Goal: Task Accomplishment & Management: Use online tool/utility

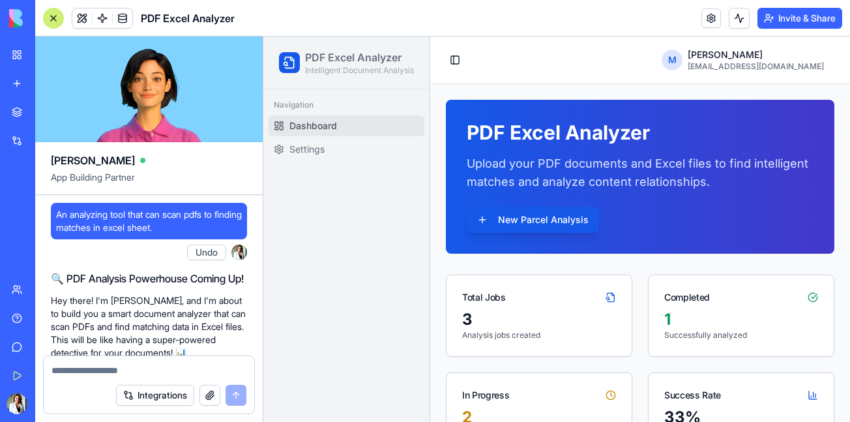
scroll to position [2623, 0]
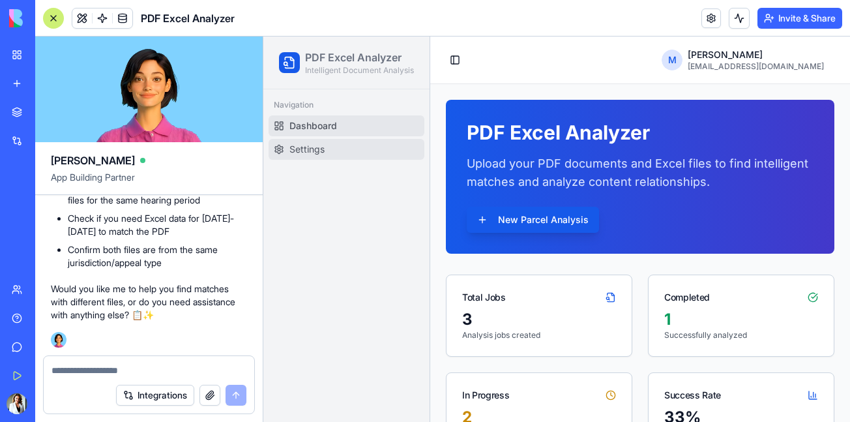
click at [323, 156] on span "Settings" at bounding box center [306, 149] width 35 height 13
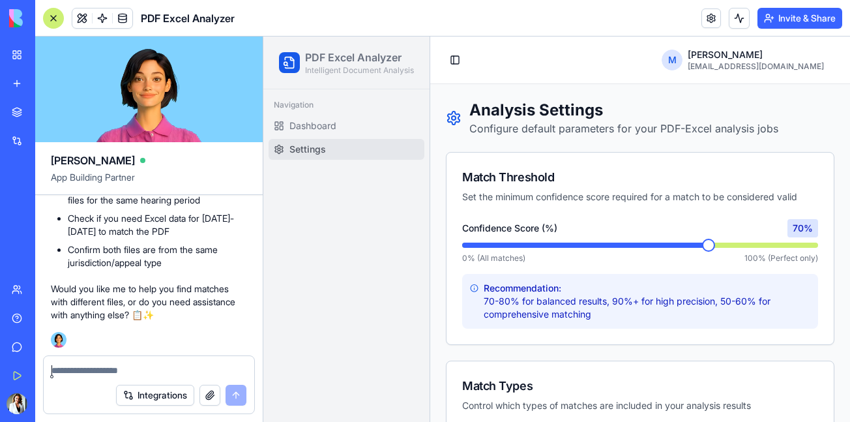
click at [184, 366] on textarea at bounding box center [148, 370] width 195 height 13
type textarea "**********"
click at [213, 394] on button "button" at bounding box center [209, 394] width 21 height 21
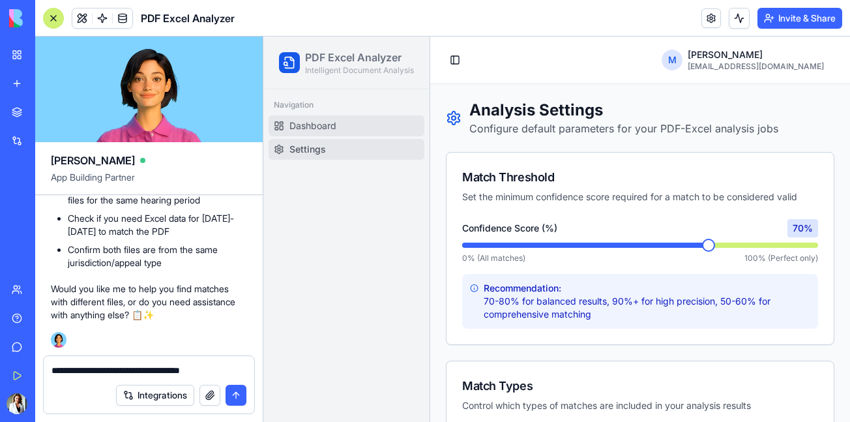
click at [361, 136] on link "Dashboard" at bounding box center [346, 125] width 156 height 21
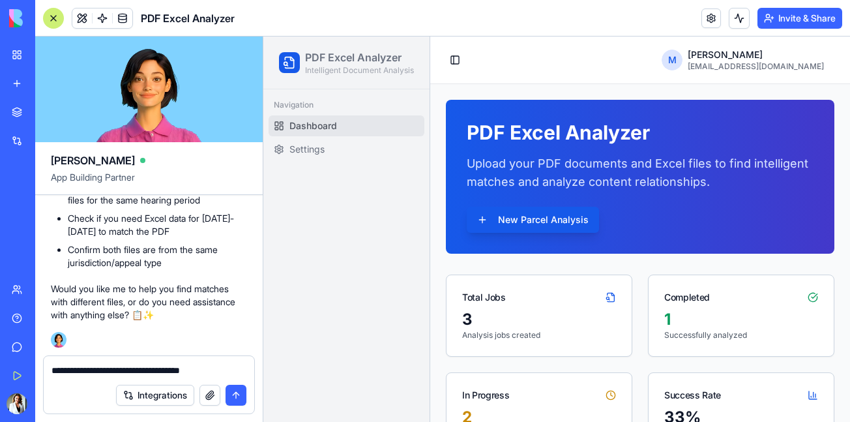
click at [211, 399] on button "button" at bounding box center [209, 394] width 21 height 21
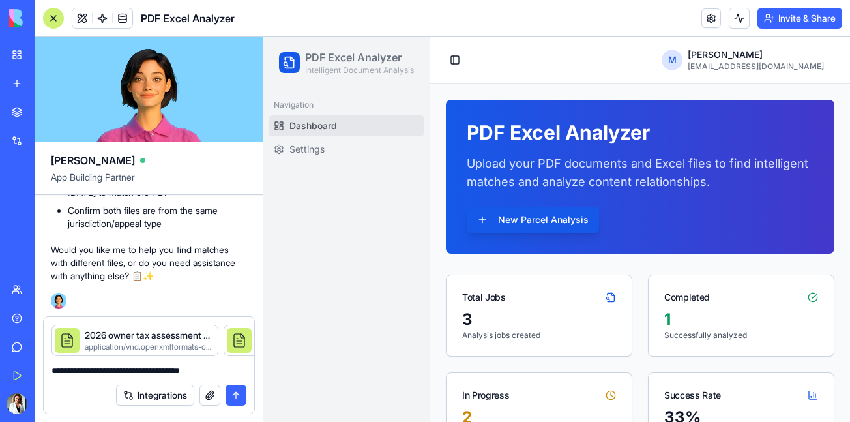
click at [236, 395] on button "submit" at bounding box center [235, 394] width 21 height 21
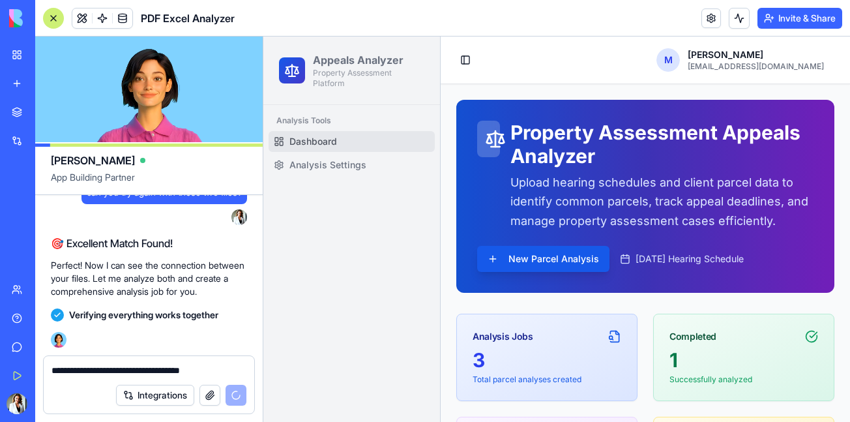
scroll to position [3598, 0]
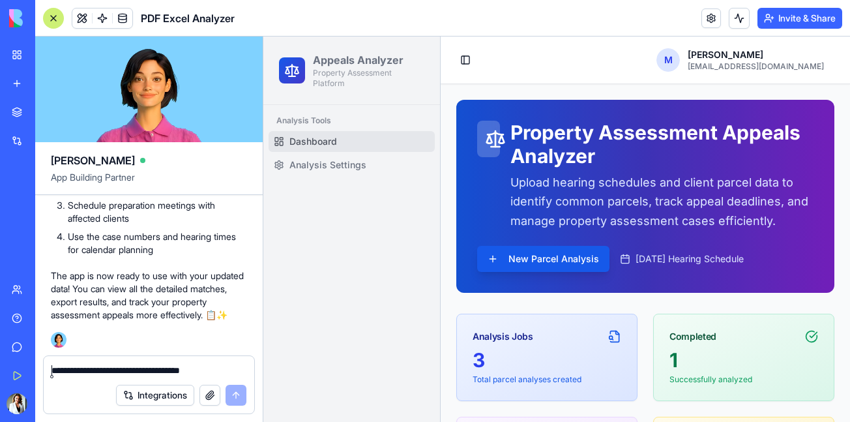
click at [214, 371] on textarea "**********" at bounding box center [148, 370] width 195 height 13
click at [208, 395] on button "button" at bounding box center [209, 394] width 21 height 21
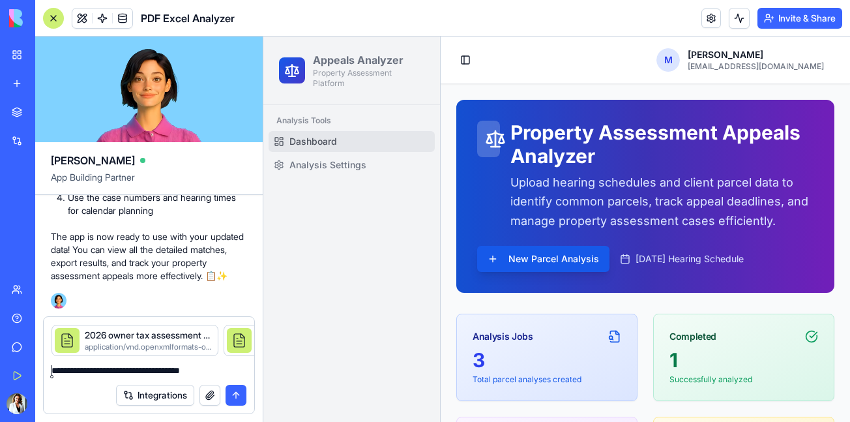
click at [192, 373] on textarea "**********" at bounding box center [148, 370] width 195 height 13
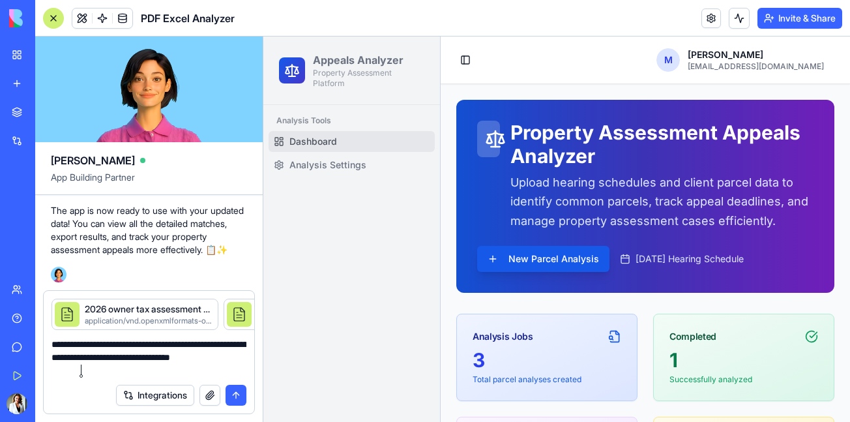
type textarea "**********"
click at [239, 389] on button "submit" at bounding box center [235, 394] width 21 height 21
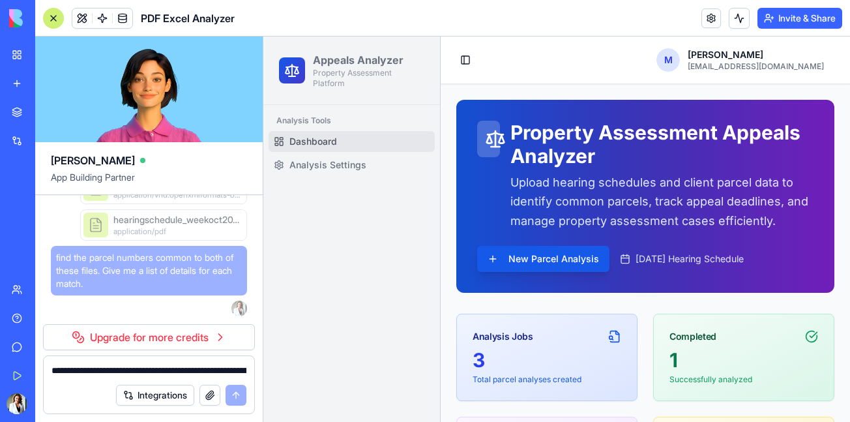
scroll to position [3772, 0]
click at [196, 332] on link "Upgrade for more credits" at bounding box center [149, 337] width 212 height 26
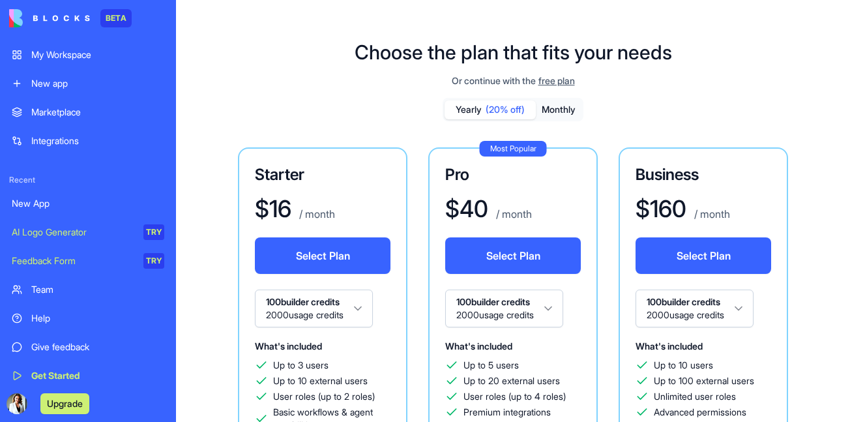
click at [395, 313] on div "Starter $ 16 / month Select Plan 100 builder credits 2000 usage credits What's …" at bounding box center [322, 323] width 169 height 353
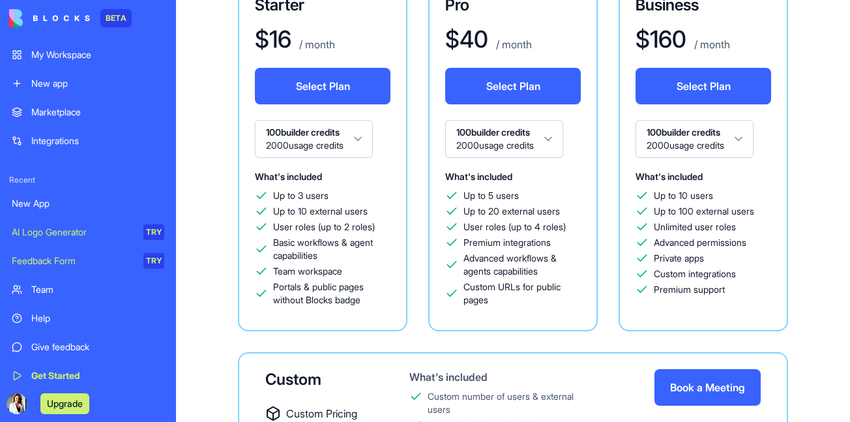
scroll to position [182, 0]
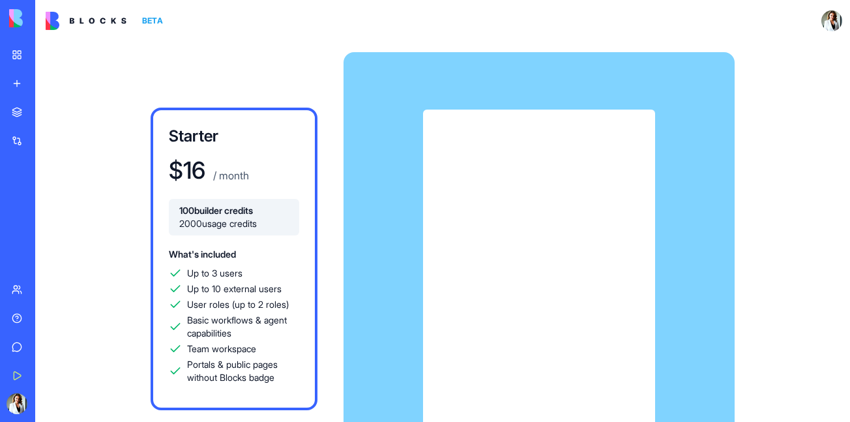
click at [43, 53] on div "My Workspace" at bounding box center [39, 54] width 17 height 13
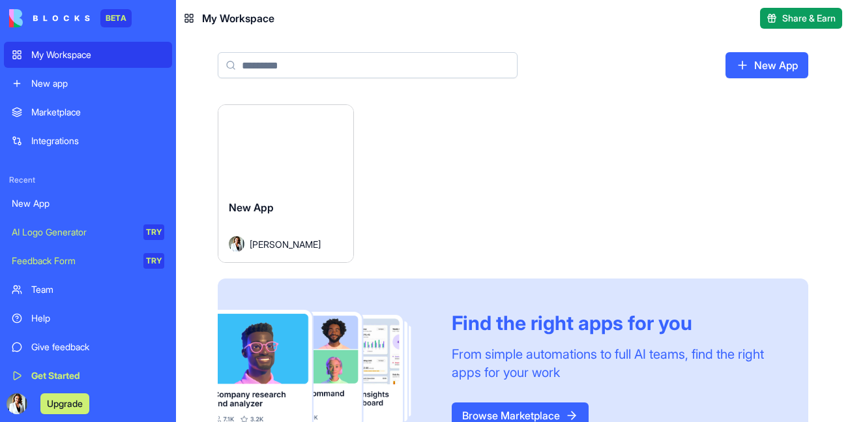
click at [283, 144] on button "Launch" at bounding box center [286, 147] width 98 height 26
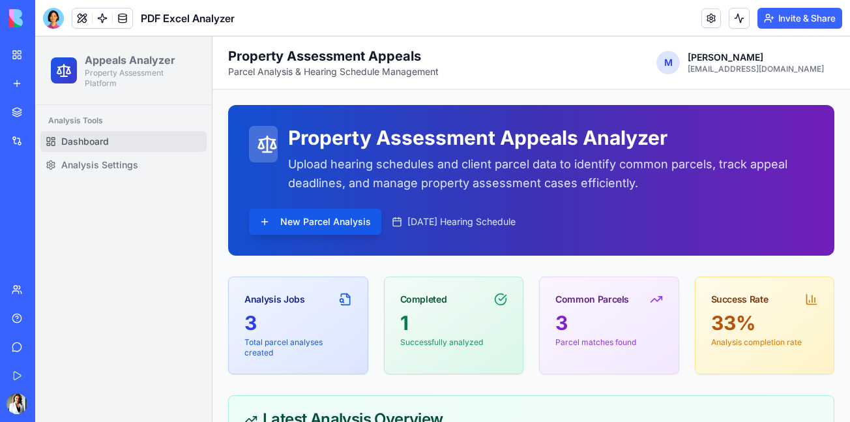
click at [555, 323] on div "3" at bounding box center [609, 322] width 108 height 23
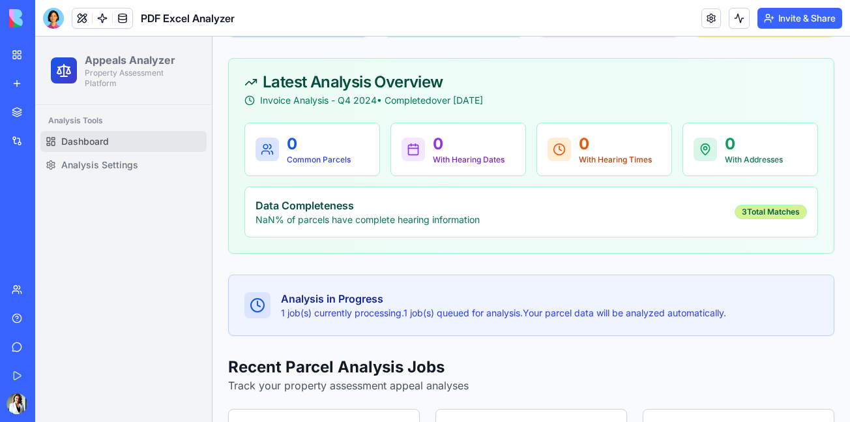
click at [754, 211] on div "3 Total Matches" at bounding box center [770, 212] width 72 height 14
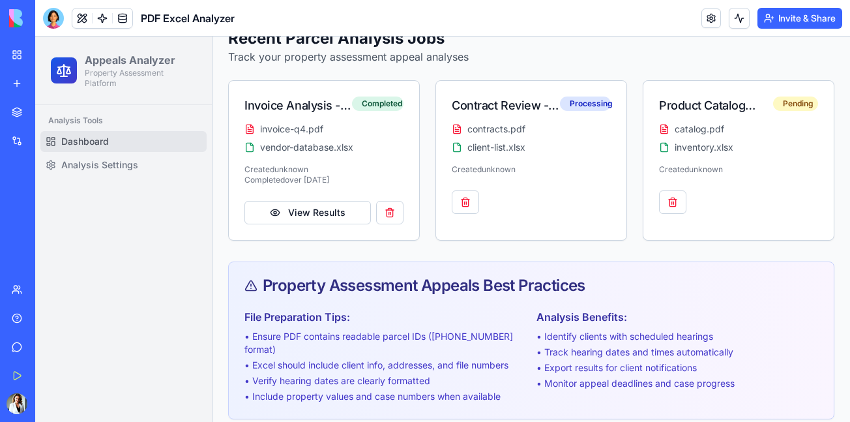
click at [425, 263] on div "Property Assessment Appeals Best Practices" at bounding box center [531, 285] width 605 height 47
click at [146, 171] on link "Analysis Settings" at bounding box center [123, 164] width 166 height 21
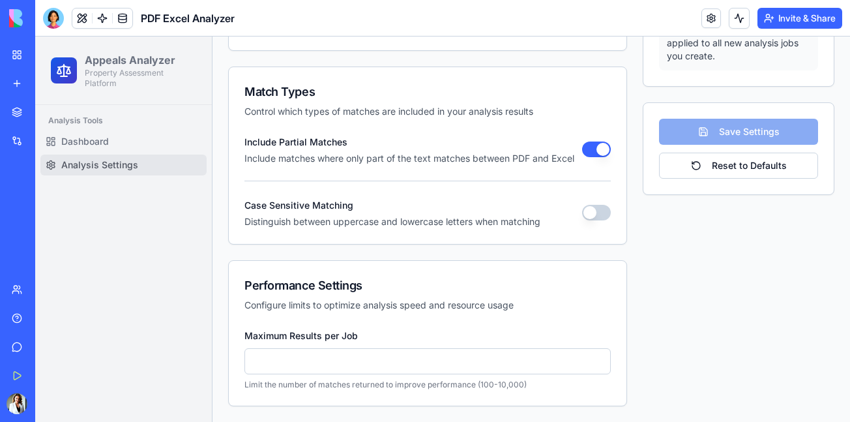
scroll to position [312, 0]
click at [144, 147] on link "Dashboard" at bounding box center [123, 141] width 166 height 21
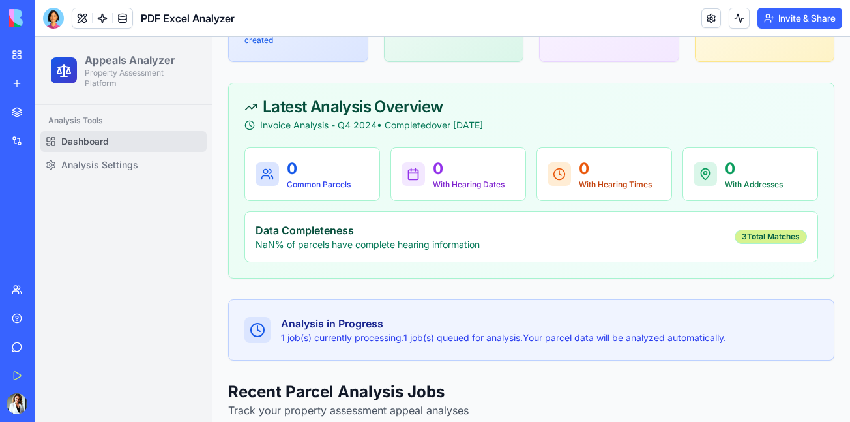
click at [770, 237] on div "3 Total Matches" at bounding box center [770, 236] width 72 height 14
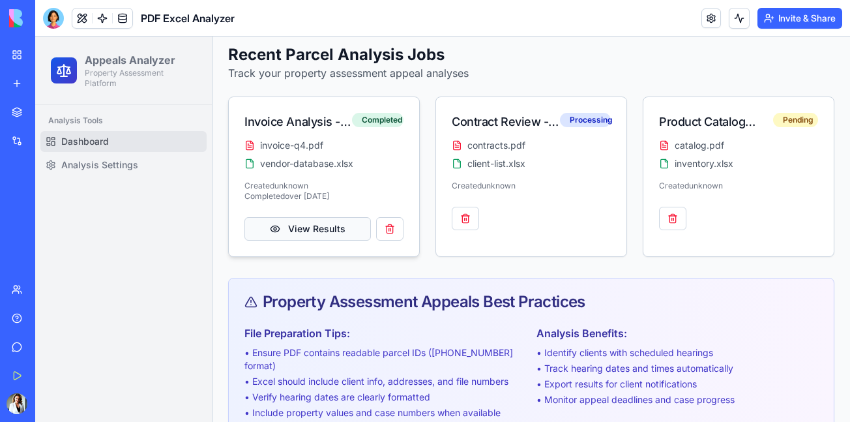
click at [308, 224] on button "View Results" at bounding box center [307, 228] width 126 height 23
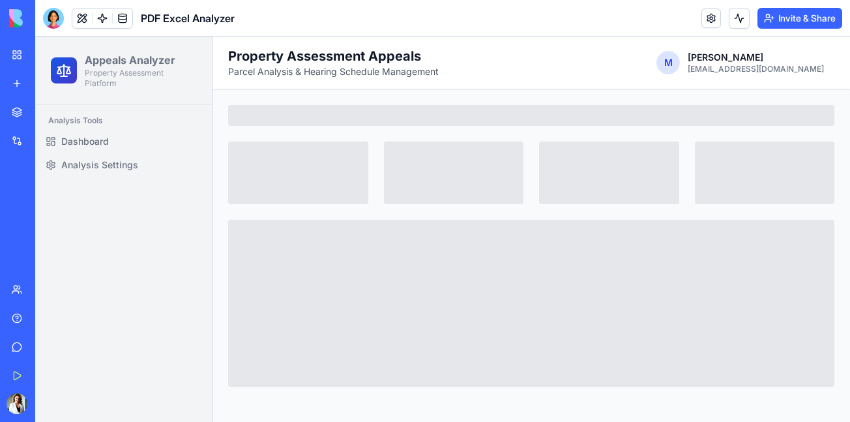
scroll to position [0, 0]
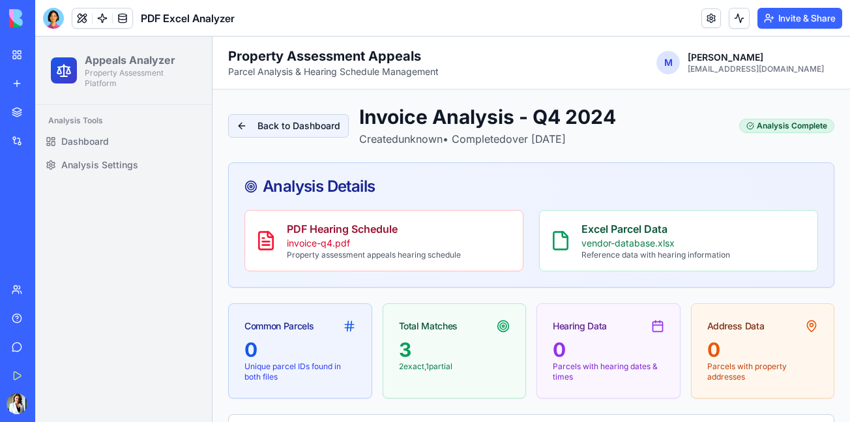
click at [264, 136] on button "Back to Dashboard" at bounding box center [288, 125] width 121 height 23
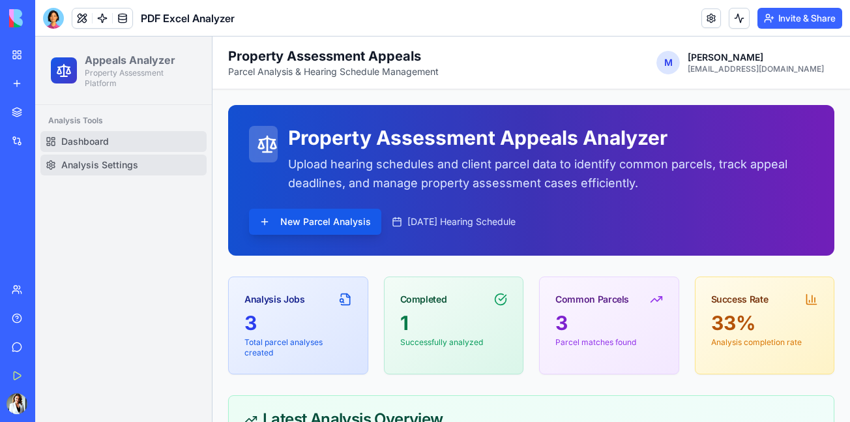
click at [128, 158] on span "Analysis Settings" at bounding box center [99, 164] width 77 height 13
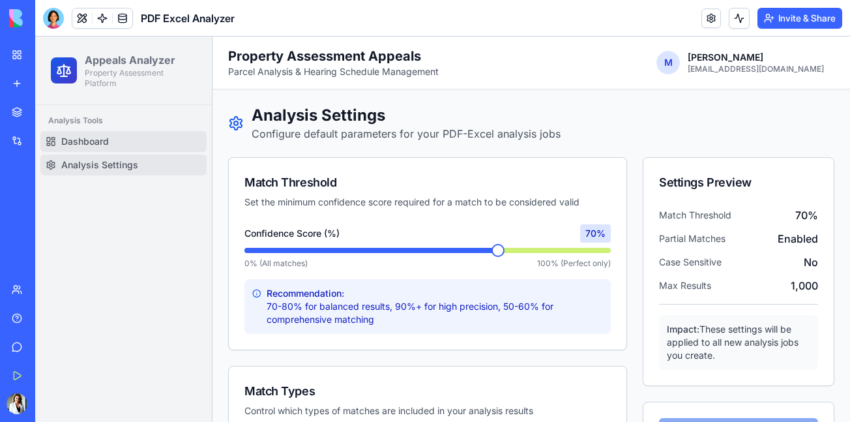
click at [126, 141] on link "Dashboard" at bounding box center [123, 141] width 166 height 21
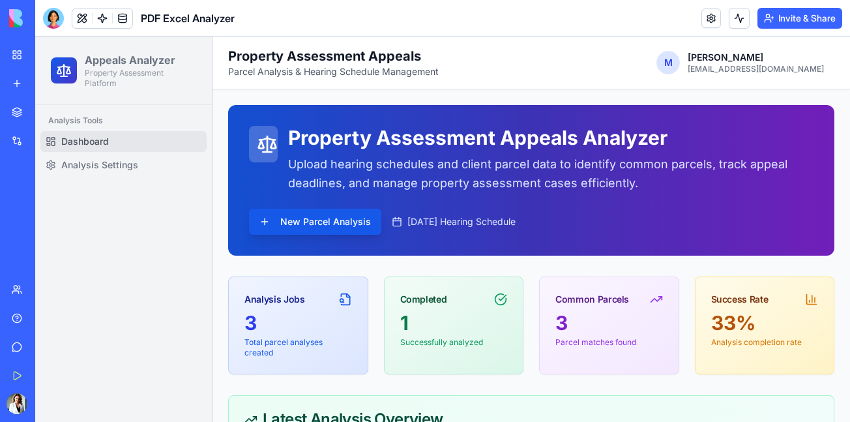
click at [48, 53] on div "My Workspace" at bounding box center [39, 54] width 17 height 13
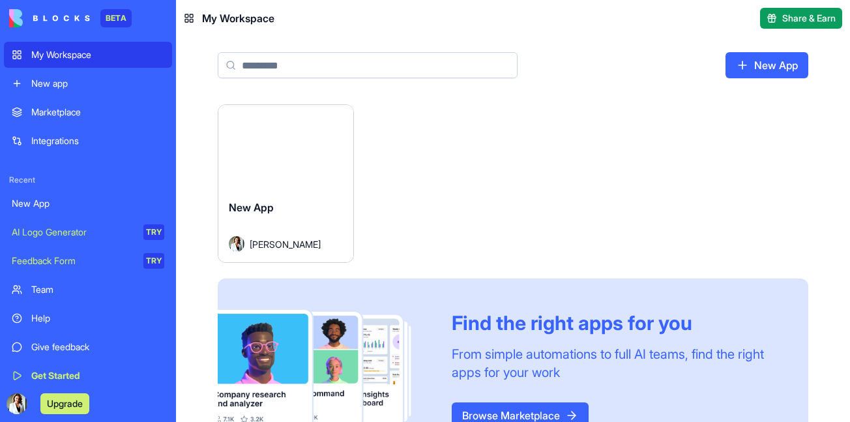
click at [300, 214] on div "New App" at bounding box center [286, 217] width 114 height 36
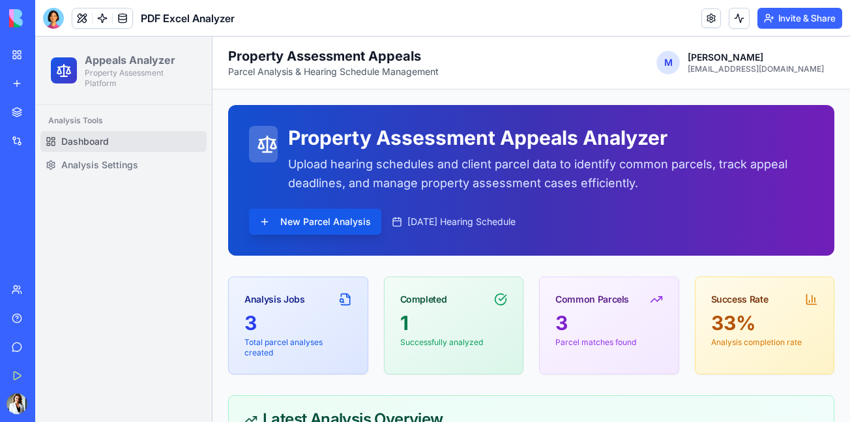
click at [59, 401] on button "Upgrade" at bounding box center [64, 403] width 49 height 21
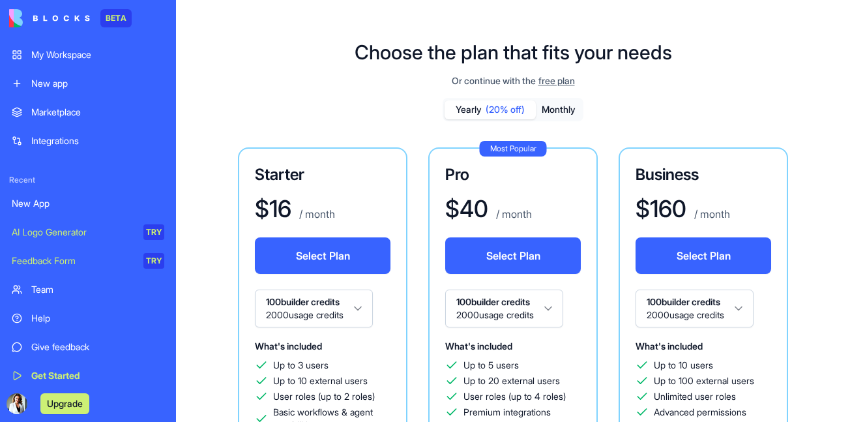
click at [306, 255] on button "Select Plan" at bounding box center [323, 255] width 136 height 36
click at [572, 116] on button "Monthly" at bounding box center [559, 109] width 46 height 19
click at [118, 50] on div "My Workspace" at bounding box center [97, 54] width 133 height 13
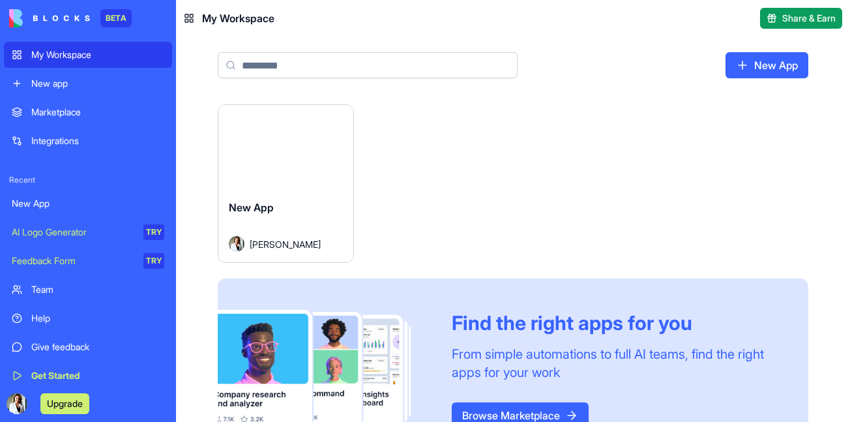
click at [274, 146] on button "Launch" at bounding box center [286, 147] width 98 height 26
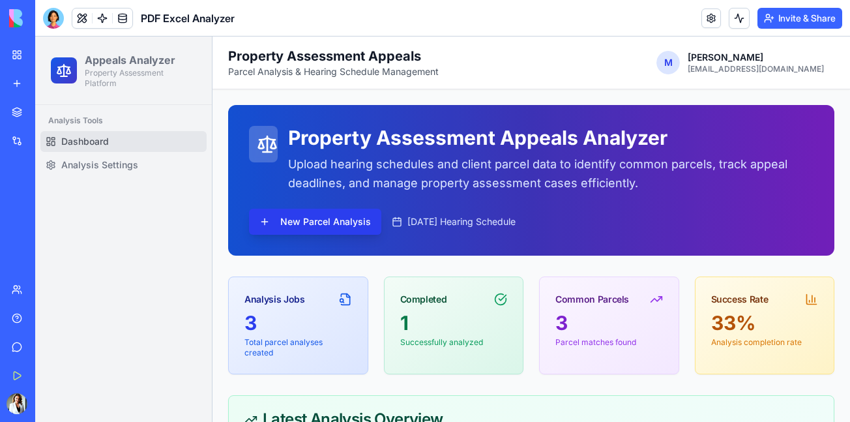
click at [307, 220] on button "New Parcel Analysis" at bounding box center [315, 221] width 132 height 26
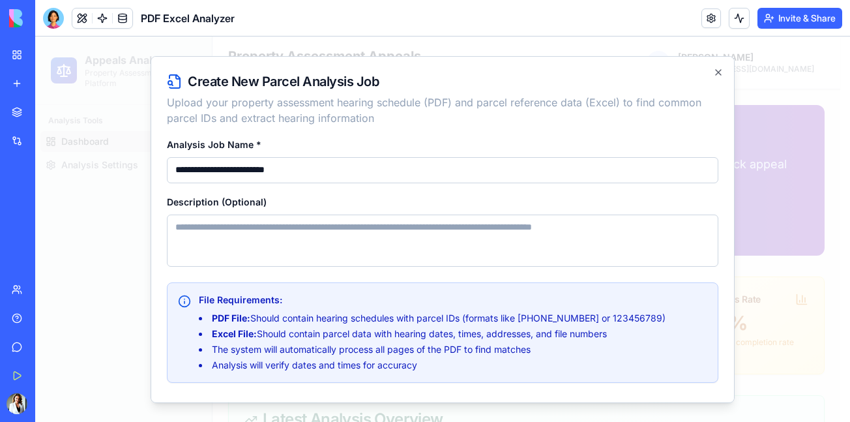
type input "**********"
click at [375, 230] on textarea "Description (Optional)" at bounding box center [442, 240] width 551 height 52
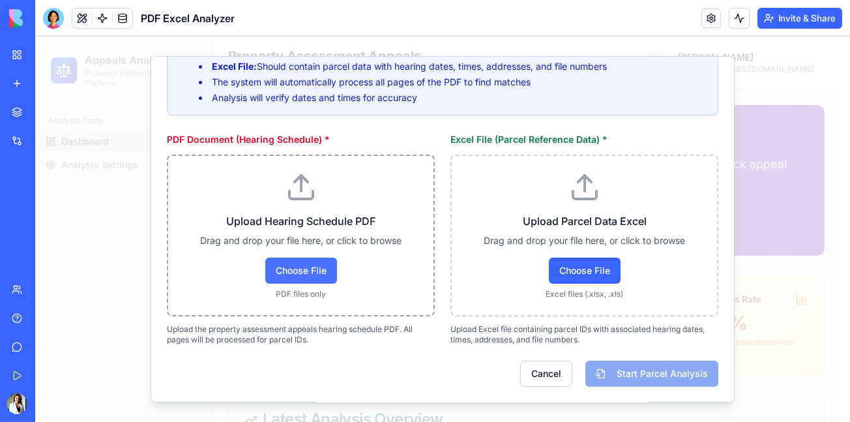
click at [296, 265] on span "Choose File" at bounding box center [301, 270] width 72 height 26
click at [35, 36] on input "Choose File" at bounding box center [35, 36] width 0 height 0
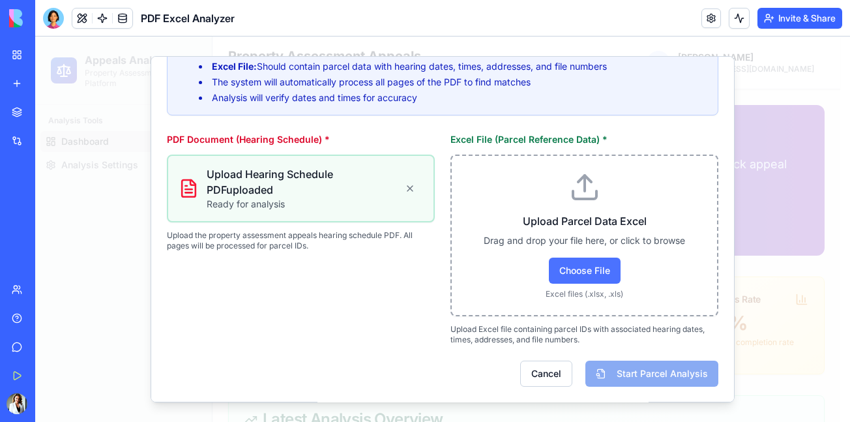
click at [580, 274] on span "Choose File" at bounding box center [585, 270] width 72 height 26
click at [35, 36] on input "Choose File" at bounding box center [35, 36] width 0 height 0
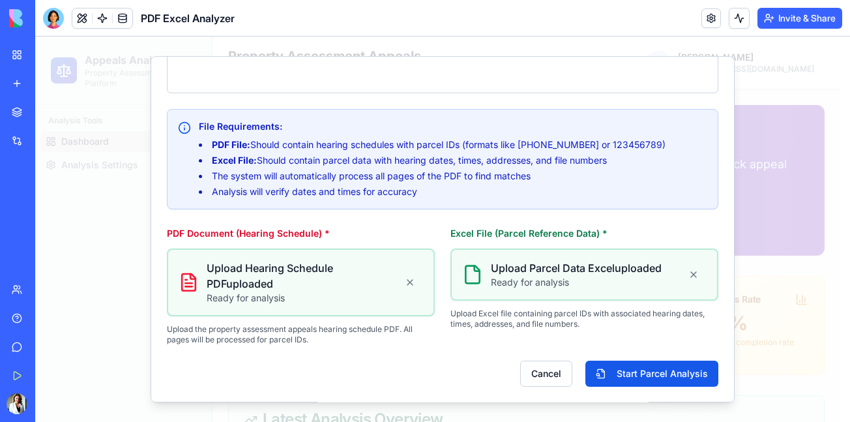
scroll to position [173, 0]
click at [637, 371] on button "Start Parcel Analysis" at bounding box center [651, 373] width 133 height 26
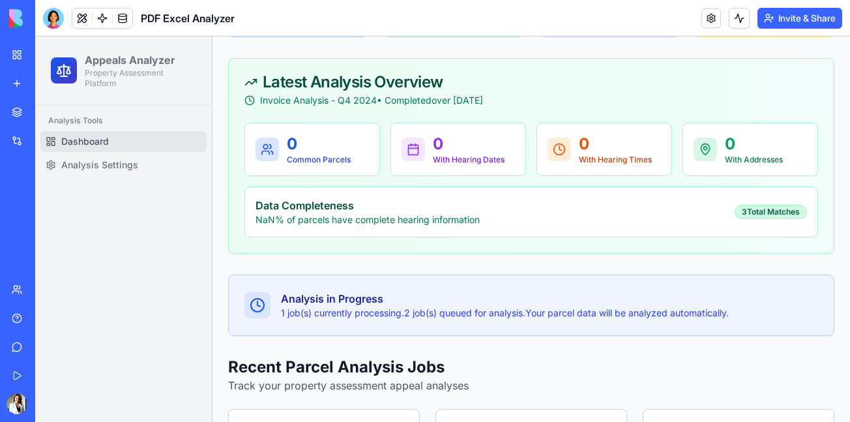
scroll to position [674, 0]
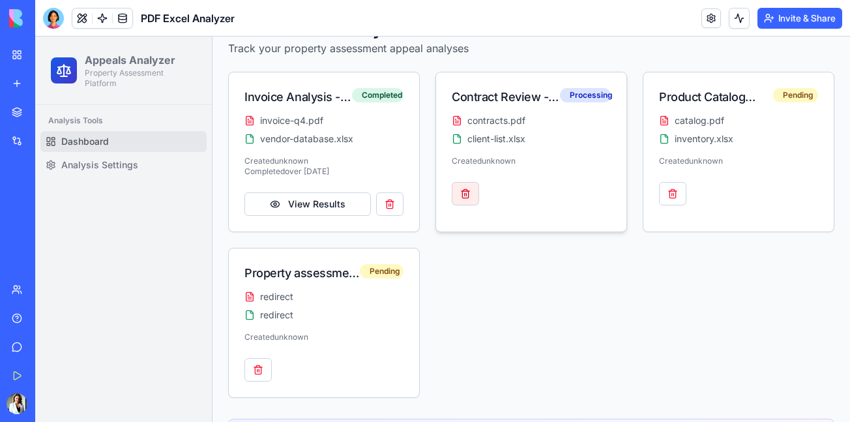
click at [457, 198] on button "button" at bounding box center [465, 193] width 27 height 23
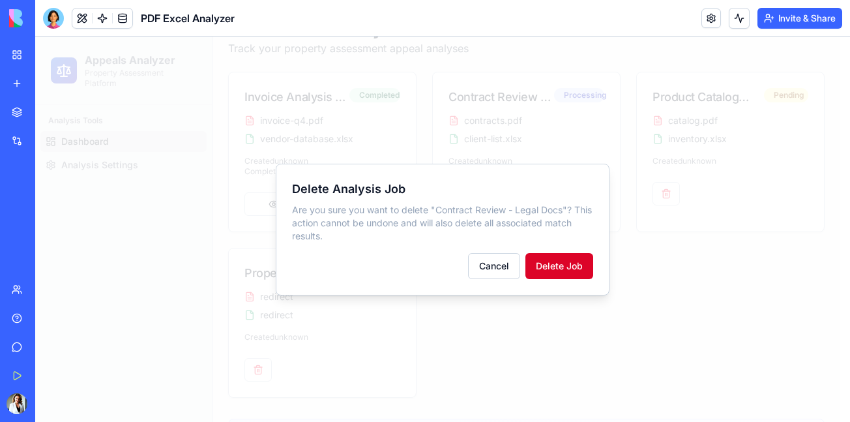
click at [552, 256] on button "Delete Job" at bounding box center [559, 266] width 68 height 26
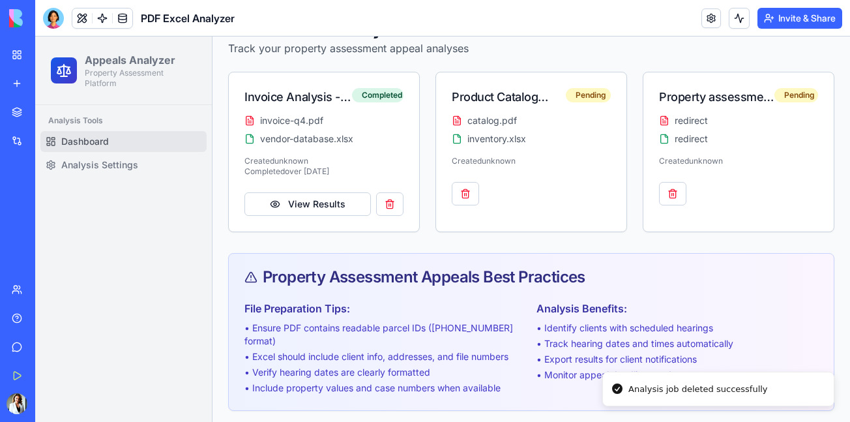
scroll to position [665, 0]
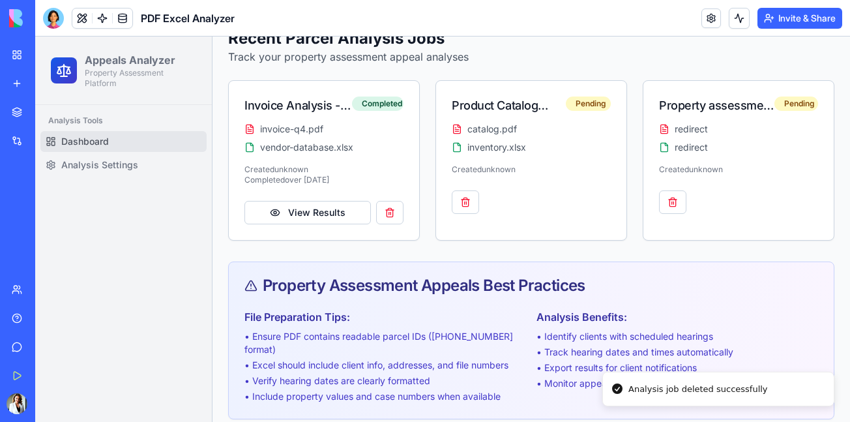
click at [463, 190] on button "button" at bounding box center [465, 201] width 27 height 23
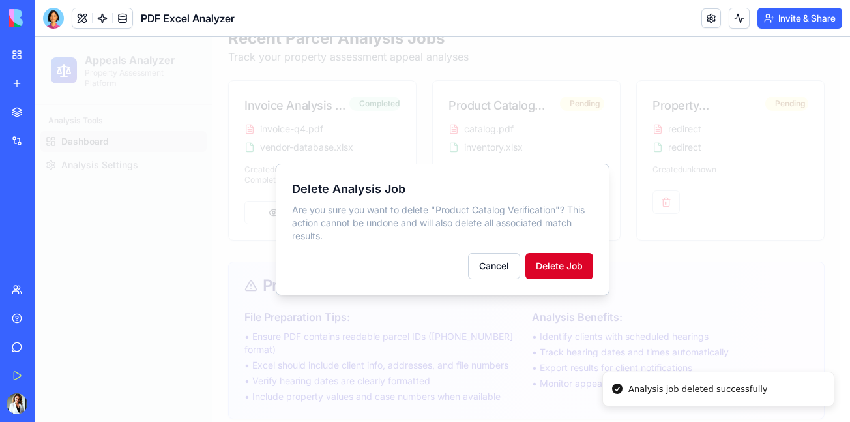
click at [563, 268] on button "Delete Job" at bounding box center [559, 266] width 68 height 26
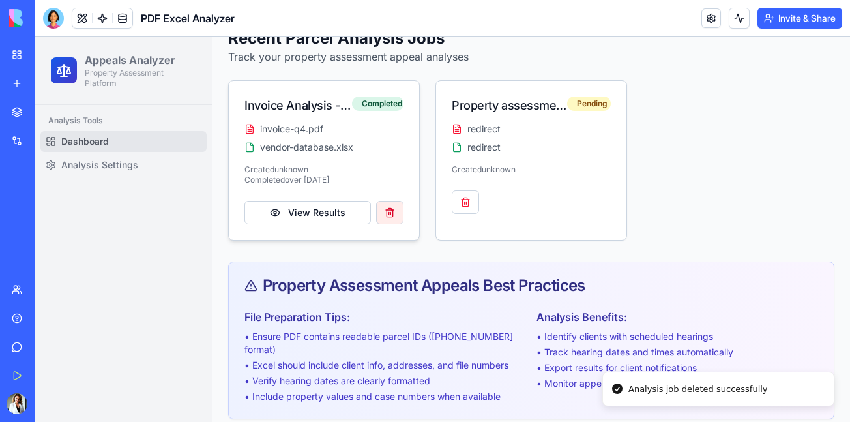
click at [380, 208] on button "button" at bounding box center [389, 212] width 27 height 23
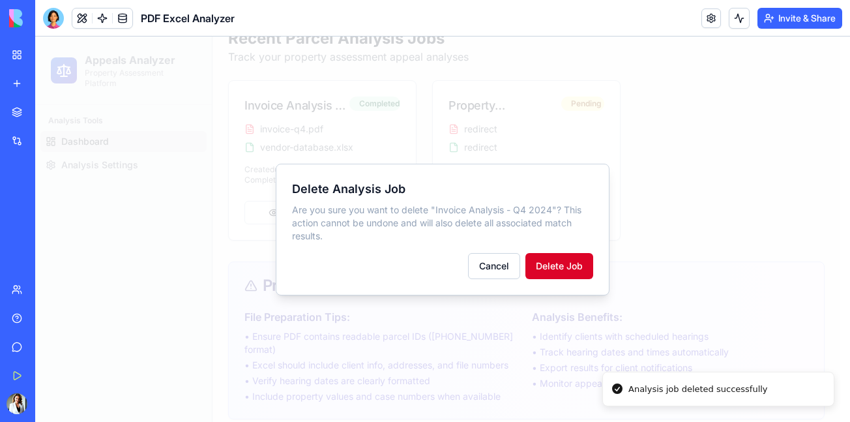
click at [558, 274] on button "Delete Job" at bounding box center [559, 266] width 68 height 26
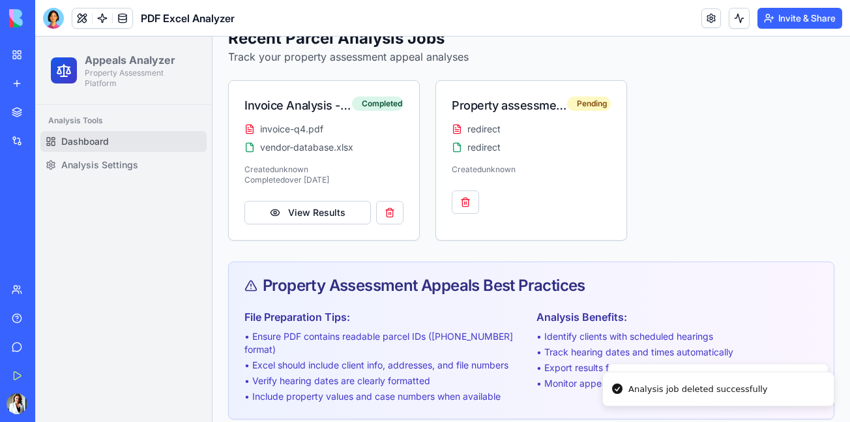
scroll to position [583, 0]
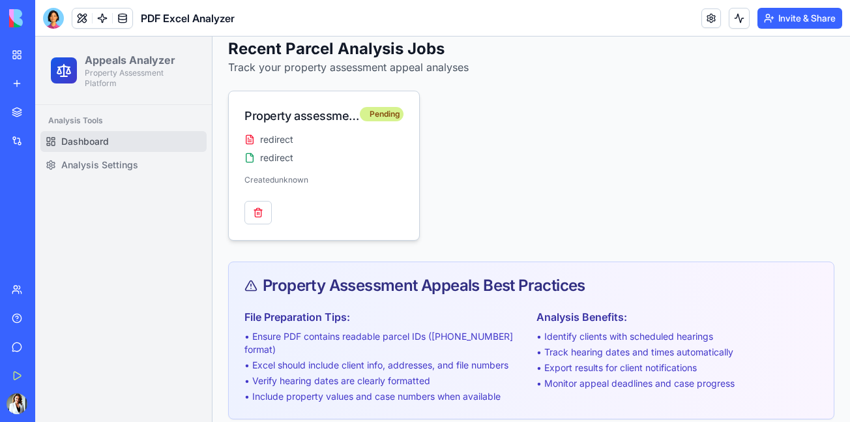
click at [372, 118] on div "Pending" at bounding box center [382, 114] width 44 height 14
click at [372, 113] on div "Pending" at bounding box center [382, 114] width 44 height 14
